Goal: Check status

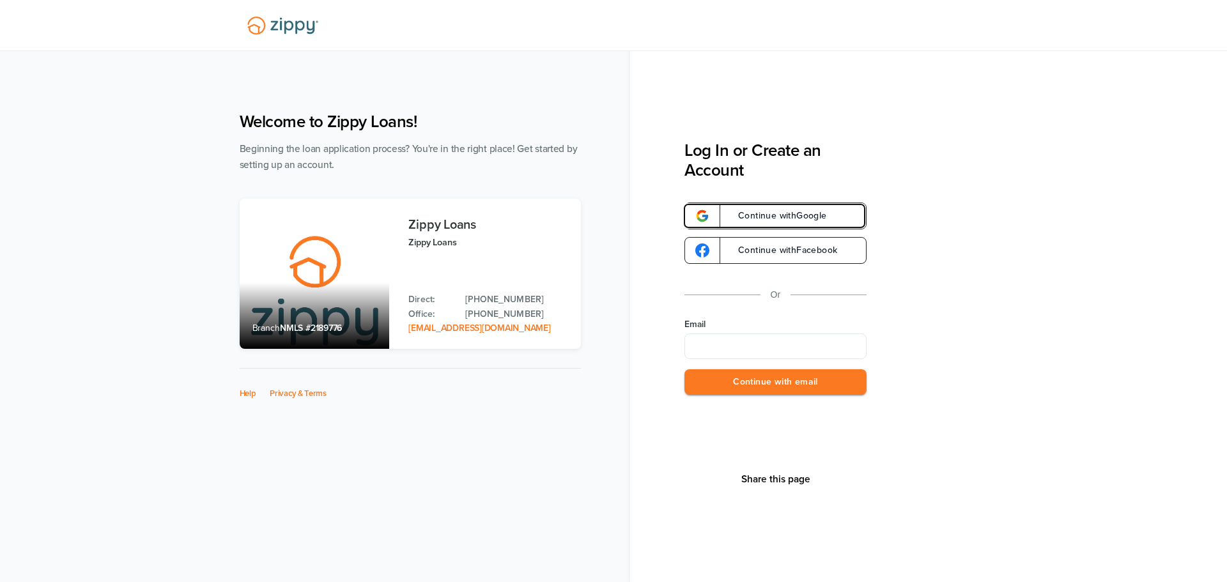
click at [787, 217] on span "Continue with Google" at bounding box center [776, 216] width 102 height 9
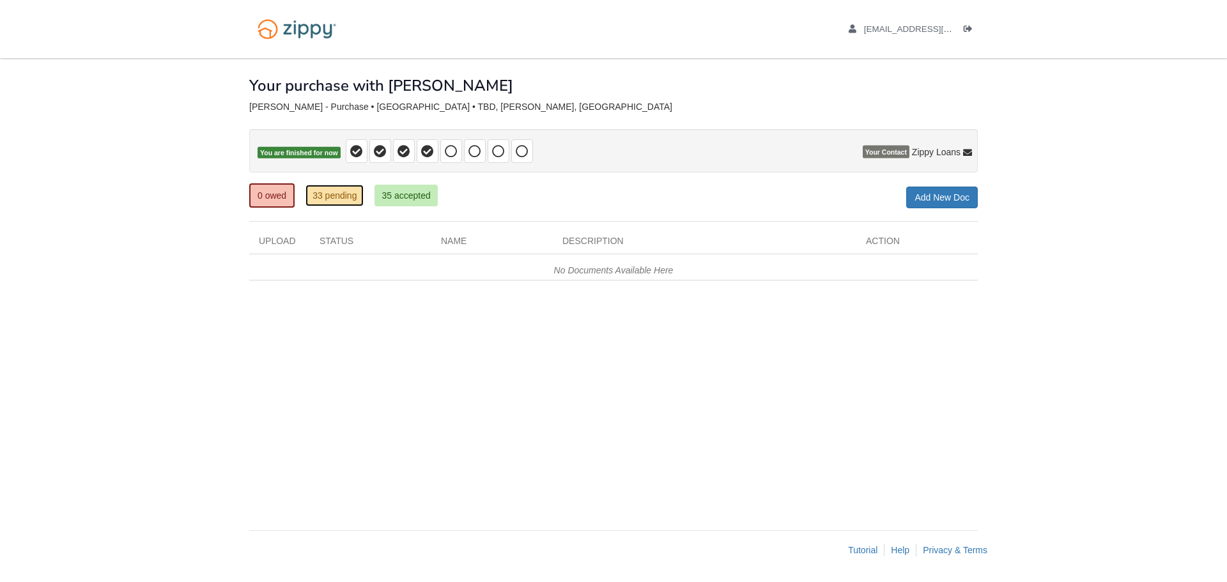
click at [332, 197] on link "33 pending" at bounding box center [334, 196] width 58 height 22
